Goal: Navigation & Orientation: Find specific page/section

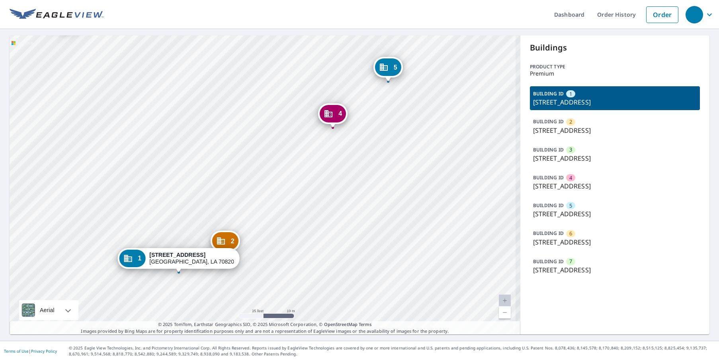
drag, startPoint x: 287, startPoint y: 163, endPoint x: 281, endPoint y: 188, distance: 26.1
click at [281, 188] on div "[GEOGRAPHIC_DATA][STREET_ADDRESS] 3 550 [STREET_ADDRESS] 4 550 [STREET_ADDRESS]…" at bounding box center [265, 184] width 511 height 299
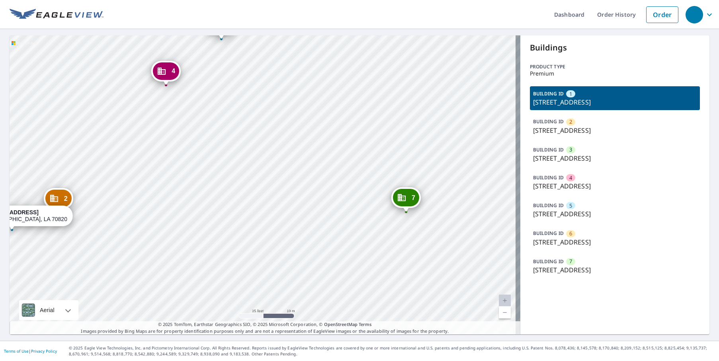
drag, startPoint x: 355, startPoint y: 217, endPoint x: 148, endPoint y: 222, distance: 206.6
click at [148, 222] on div "[GEOGRAPHIC_DATA][STREET_ADDRESS] 3 550 [STREET_ADDRESS] 4 550 [STREET_ADDRESS]…" at bounding box center [265, 184] width 511 height 299
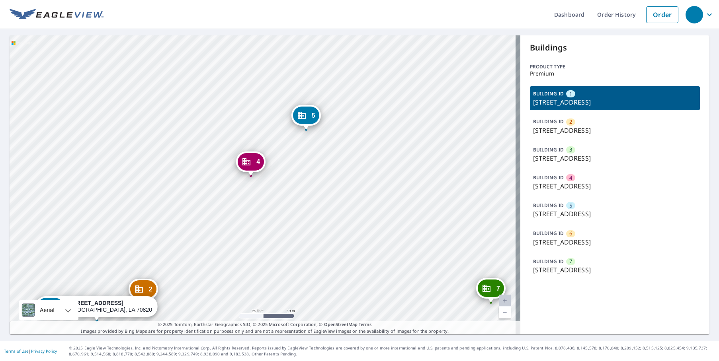
drag, startPoint x: 304, startPoint y: 260, endPoint x: 313, endPoint y: 265, distance: 10.7
click at [313, 265] on div "[GEOGRAPHIC_DATA][STREET_ADDRESS] 3 550 [STREET_ADDRESS] 4 550 [STREET_ADDRESS]…" at bounding box center [265, 184] width 511 height 299
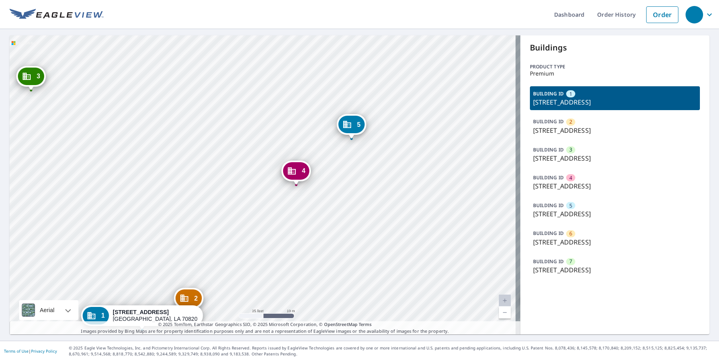
drag, startPoint x: 147, startPoint y: 221, endPoint x: 266, endPoint y: 241, distance: 120.3
click at [266, 242] on div "[GEOGRAPHIC_DATA][STREET_ADDRESS] 3 550 [STREET_ADDRESS] 4 550 [STREET_ADDRESS]…" at bounding box center [265, 184] width 511 height 299
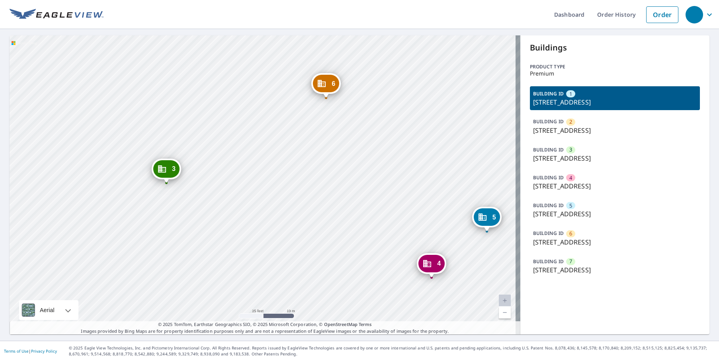
drag, startPoint x: 185, startPoint y: 155, endPoint x: 242, endPoint y: 236, distance: 99.2
click at [242, 236] on div "[GEOGRAPHIC_DATA][STREET_ADDRESS] 3 550 [STREET_ADDRESS] 4 550 [STREET_ADDRESS]…" at bounding box center [265, 184] width 511 height 299
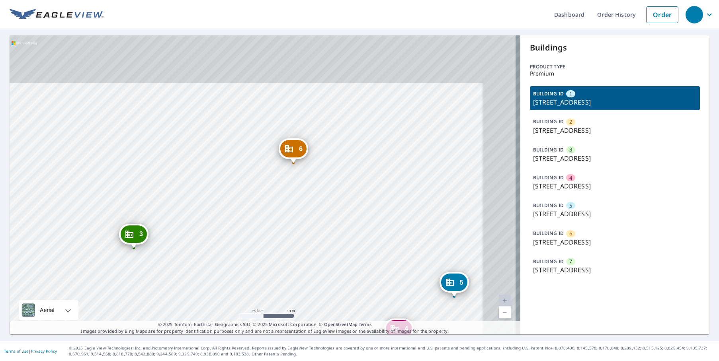
drag, startPoint x: 283, startPoint y: 166, endPoint x: 253, endPoint y: 218, distance: 60.1
click at [248, 228] on div "[GEOGRAPHIC_DATA][STREET_ADDRESS] 3 550 [STREET_ADDRESS] 4 550 [STREET_ADDRESS]…" at bounding box center [265, 184] width 511 height 299
